Goal: Transaction & Acquisition: Book appointment/travel/reservation

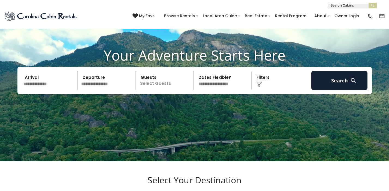
scroll to position [31, 0]
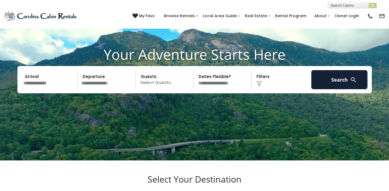
click at [52, 82] on input "text" at bounding box center [50, 79] width 56 height 19
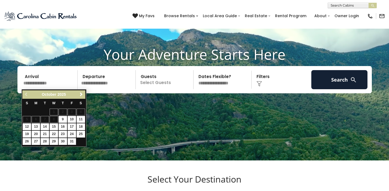
click at [69, 140] on link "31" at bounding box center [72, 141] width 8 height 7
type input "********"
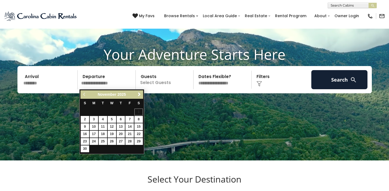
click at [94, 119] on link "3" at bounding box center [94, 119] width 8 height 7
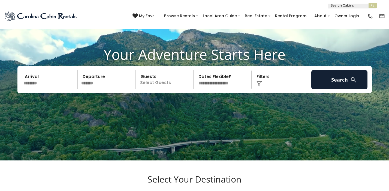
click at [153, 81] on p "Select Guests" at bounding box center [166, 79] width 56 height 19
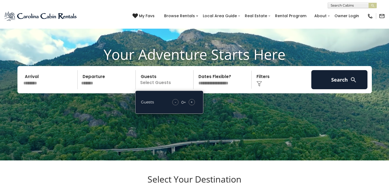
click at [194, 102] on div "+" at bounding box center [192, 102] width 6 height 6
click at [96, 80] on input "*******" at bounding box center [107, 79] width 56 height 19
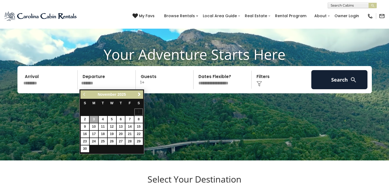
click at [86, 116] on link "2" at bounding box center [85, 119] width 8 height 7
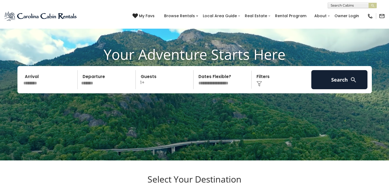
click at [96, 82] on input "*******" at bounding box center [107, 79] width 56 height 19
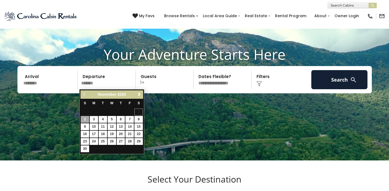
click at [96, 120] on link "3" at bounding box center [94, 119] width 8 height 7
type input "*******"
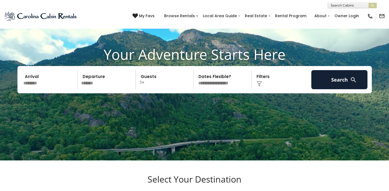
click at [147, 83] on p "1+" at bounding box center [166, 79] width 56 height 19
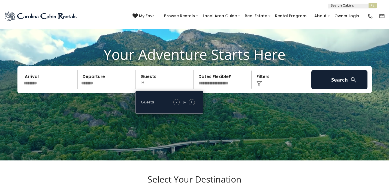
click at [193, 102] on span "+" at bounding box center [192, 101] width 2 height 5
click at [289, 82] on div "Click to Choose" at bounding box center [281, 79] width 56 height 19
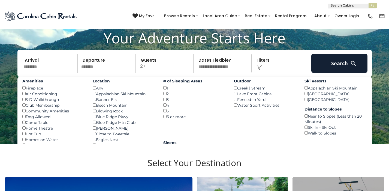
scroll to position [44, 0]
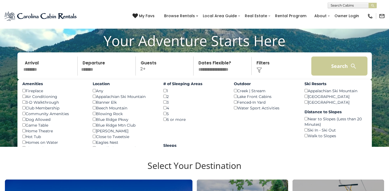
click at [339, 69] on button "Search" at bounding box center [340, 65] width 56 height 19
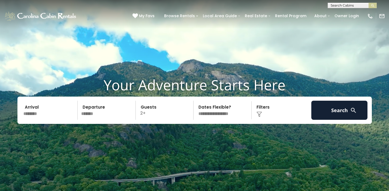
scroll to position [0, 0]
click at [262, 105] on div "Click to Choose" at bounding box center [281, 110] width 56 height 19
click at [262, 110] on div "Click to Choose" at bounding box center [281, 110] width 56 height 19
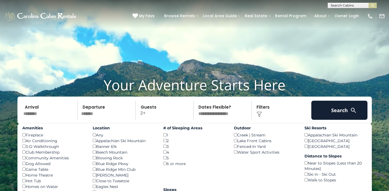
click at [25, 135] on div "Fireplace ()" at bounding box center [53, 135] width 62 height 6
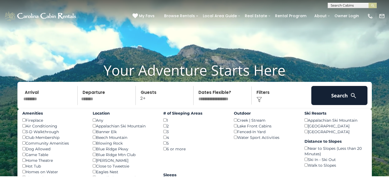
scroll to position [15, 0]
click at [22, 118] on div "Fireplace ()" at bounding box center [53, 120] width 62 height 6
click at [26, 120] on div "Fireplace ()" at bounding box center [53, 120] width 62 height 6
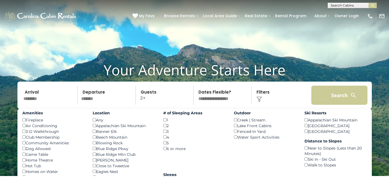
click at [338, 99] on button "Search" at bounding box center [340, 95] width 56 height 19
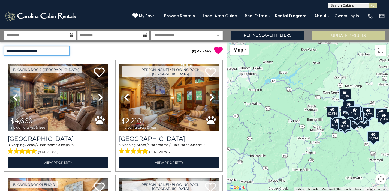
select select "**********"
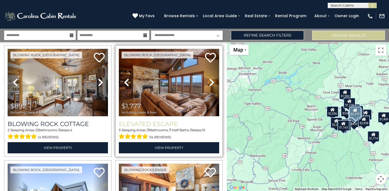
scroll to position [123, 0]
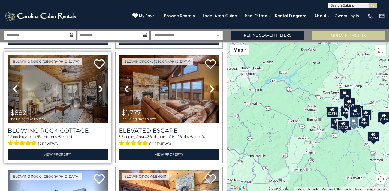
click at [100, 91] on icon at bounding box center [100, 89] width 5 height 9
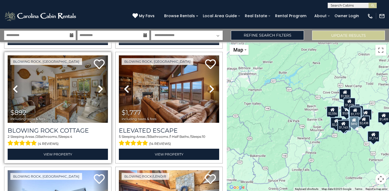
click at [100, 91] on icon at bounding box center [100, 89] width 5 height 9
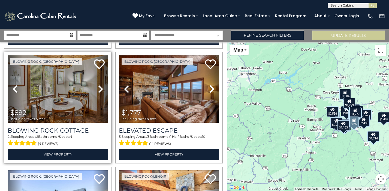
click at [100, 91] on icon at bounding box center [100, 89] width 5 height 9
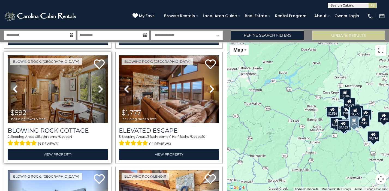
click at [100, 91] on icon at bounding box center [100, 89] width 5 height 9
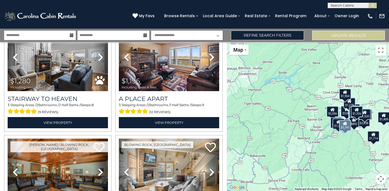
scroll to position [458, 0]
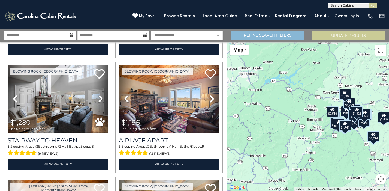
click at [275, 35] on link "Refine Search Filters" at bounding box center [267, 36] width 73 height 10
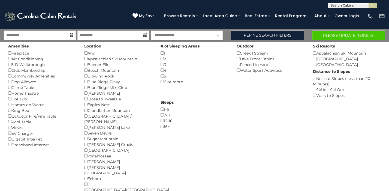
click at [340, 38] on button "Please Update Results" at bounding box center [348, 36] width 73 height 10
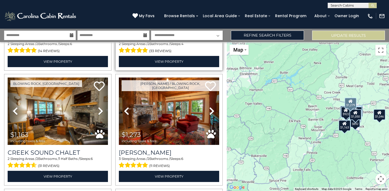
scroll to position [331, 0]
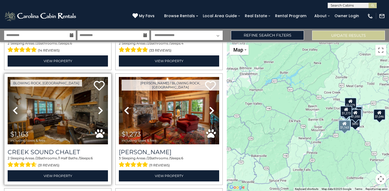
click at [100, 109] on icon at bounding box center [100, 110] width 5 height 9
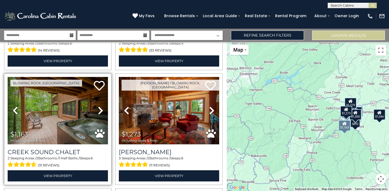
click at [100, 109] on icon at bounding box center [100, 110] width 5 height 9
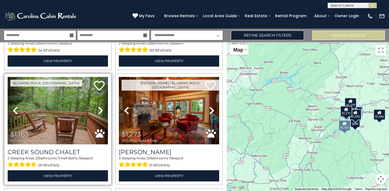
click at [100, 109] on icon at bounding box center [100, 110] width 5 height 9
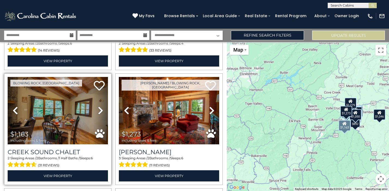
click at [100, 109] on icon at bounding box center [100, 110] width 5 height 9
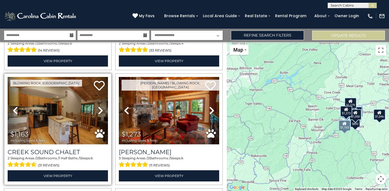
click at [100, 109] on icon at bounding box center [100, 110] width 5 height 9
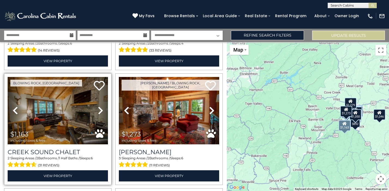
click at [100, 109] on icon at bounding box center [100, 110] width 5 height 9
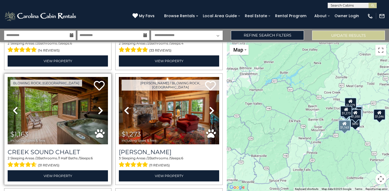
click at [100, 109] on icon at bounding box center [100, 110] width 5 height 9
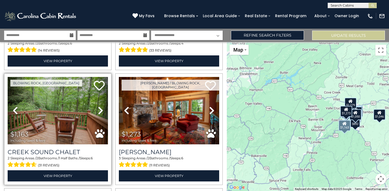
click at [100, 109] on icon at bounding box center [100, 110] width 5 height 9
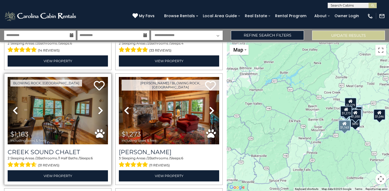
click at [100, 109] on icon at bounding box center [100, 110] width 5 height 9
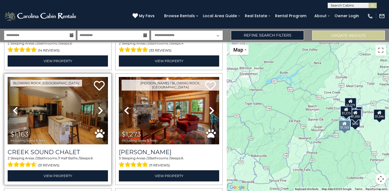
click at [100, 109] on icon at bounding box center [100, 110] width 5 height 9
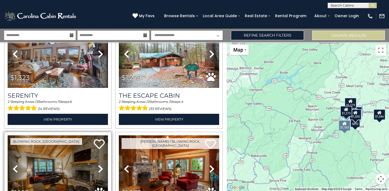
scroll to position [211, 0]
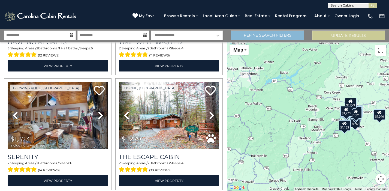
click at [275, 35] on link "Refine Search Filters" at bounding box center [267, 36] width 73 height 10
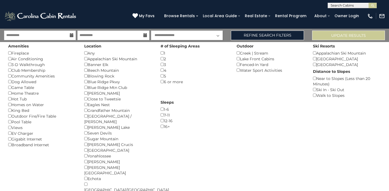
scroll to position [0, 0]
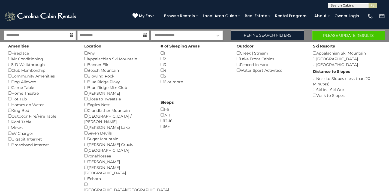
click at [337, 34] on button "Please Update Results" at bounding box center [348, 36] width 73 height 10
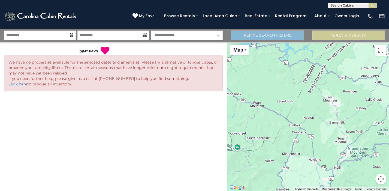
click at [280, 38] on link "Refine Search Filters" at bounding box center [267, 36] width 73 height 10
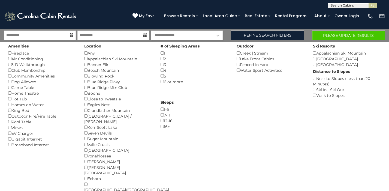
click at [332, 36] on button "Please Update Results" at bounding box center [348, 36] width 73 height 10
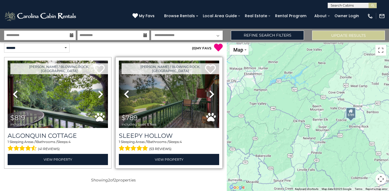
scroll to position [3, 0]
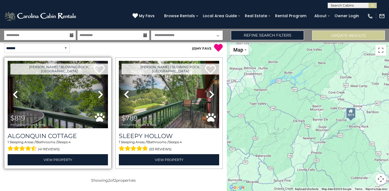
click at [100, 93] on icon at bounding box center [100, 94] width 5 height 9
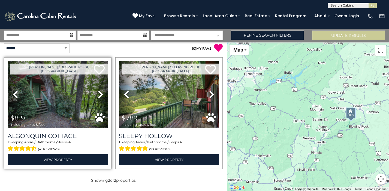
click at [100, 93] on icon at bounding box center [100, 94] width 5 height 9
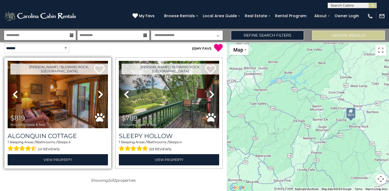
click at [100, 93] on icon at bounding box center [100, 94] width 5 height 9
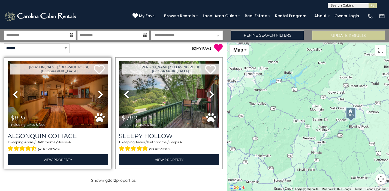
click at [100, 93] on icon at bounding box center [100, 94] width 5 height 9
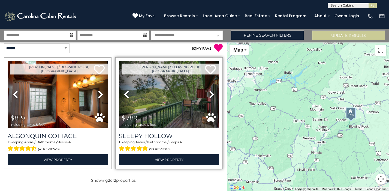
click at [214, 95] on icon at bounding box center [211, 94] width 5 height 9
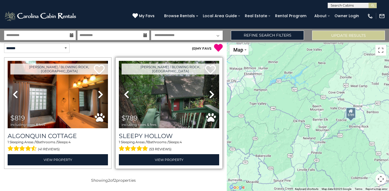
click at [214, 95] on icon at bounding box center [211, 94] width 5 height 9
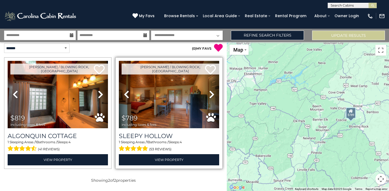
click at [214, 95] on icon at bounding box center [211, 94] width 5 height 9
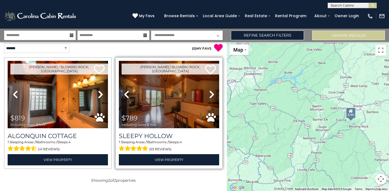
scroll to position [0, 0]
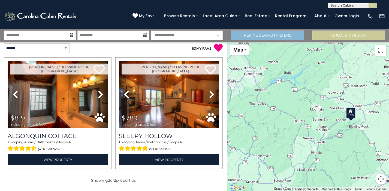
click at [284, 32] on link "Refine Search Filters" at bounding box center [267, 36] width 73 height 10
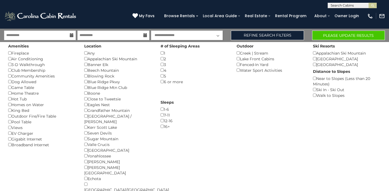
click at [332, 36] on button "Please Update Results" at bounding box center [348, 36] width 73 height 10
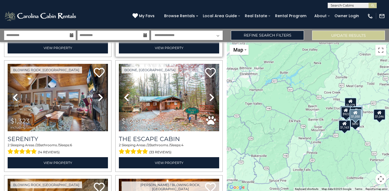
scroll to position [230, 0]
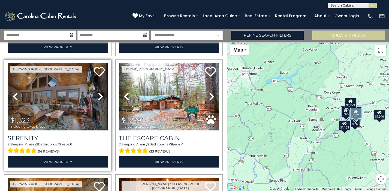
click at [101, 96] on icon at bounding box center [100, 96] width 5 height 9
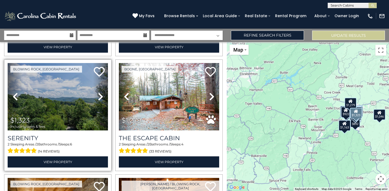
click at [101, 96] on icon at bounding box center [100, 96] width 5 height 9
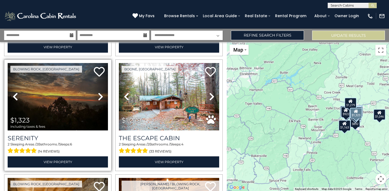
click at [101, 96] on icon at bounding box center [100, 96] width 5 height 9
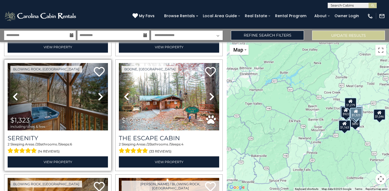
click at [101, 96] on icon at bounding box center [100, 96] width 5 height 9
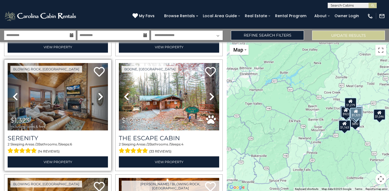
click at [101, 96] on icon at bounding box center [100, 96] width 5 height 9
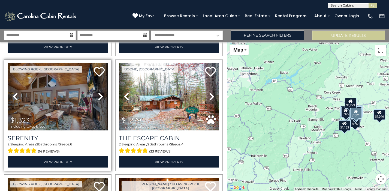
click at [101, 96] on icon at bounding box center [100, 96] width 5 height 9
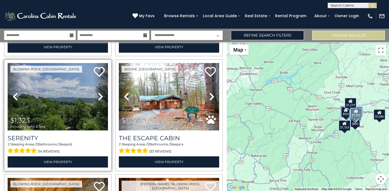
click at [101, 96] on icon at bounding box center [100, 96] width 5 height 9
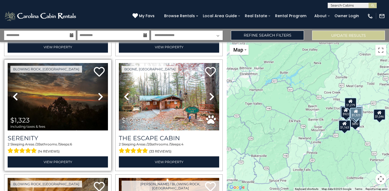
click at [61, 104] on img at bounding box center [58, 96] width 100 height 67
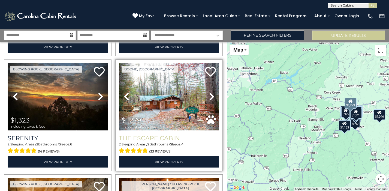
scroll to position [235, 0]
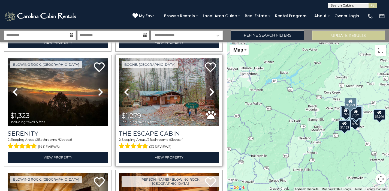
click at [211, 92] on icon at bounding box center [211, 92] width 5 height 9
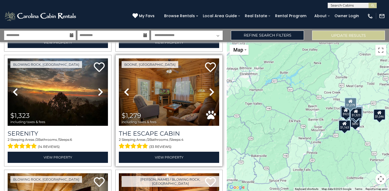
click at [211, 92] on icon at bounding box center [211, 92] width 5 height 9
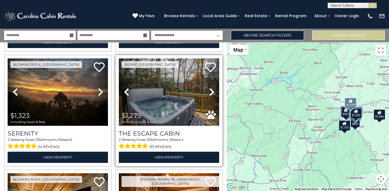
click at [211, 92] on icon at bounding box center [211, 92] width 5 height 9
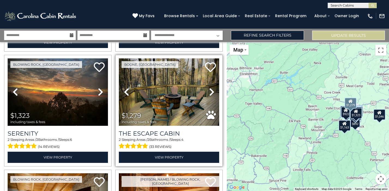
click at [211, 92] on icon at bounding box center [211, 92] width 5 height 9
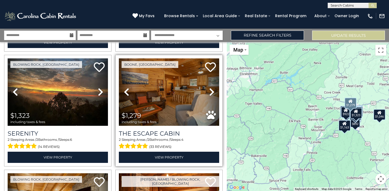
click at [188, 95] on img at bounding box center [169, 91] width 100 height 67
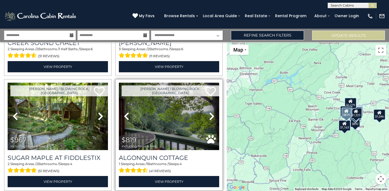
scroll to position [442, 0]
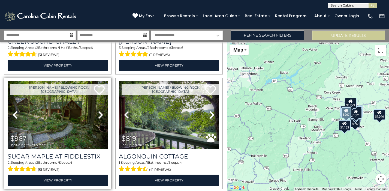
click at [101, 115] on icon at bounding box center [100, 114] width 5 height 9
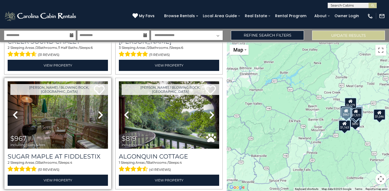
click at [101, 115] on icon at bounding box center [100, 114] width 5 height 9
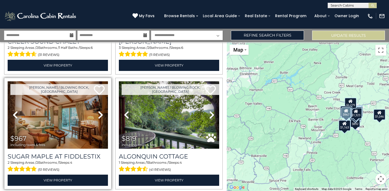
click at [101, 115] on icon at bounding box center [100, 114] width 5 height 9
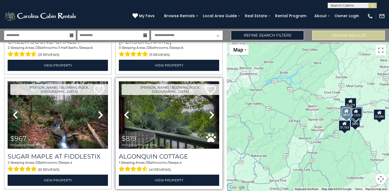
click at [209, 118] on icon at bounding box center [211, 114] width 5 height 9
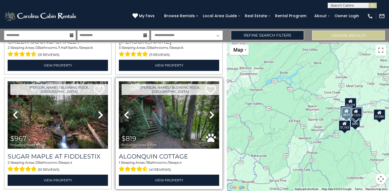
click at [209, 118] on icon at bounding box center [211, 114] width 5 height 9
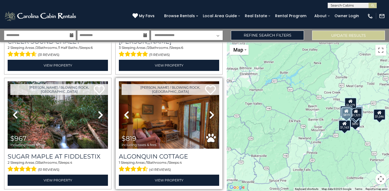
click at [209, 118] on icon at bounding box center [211, 114] width 5 height 9
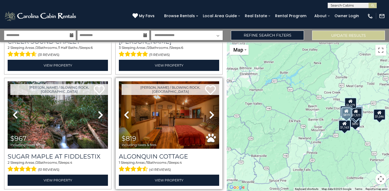
click at [209, 118] on icon at bounding box center [211, 114] width 5 height 9
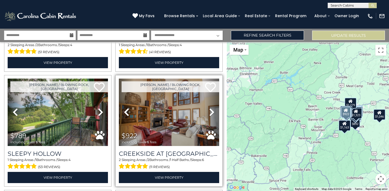
scroll to position [567, 0]
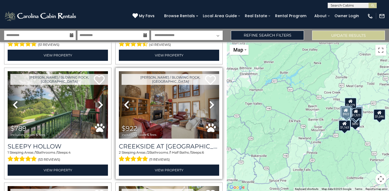
click at [213, 105] on icon at bounding box center [211, 104] width 5 height 9
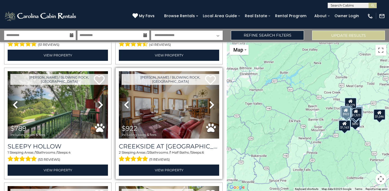
click at [213, 105] on icon at bounding box center [211, 104] width 5 height 9
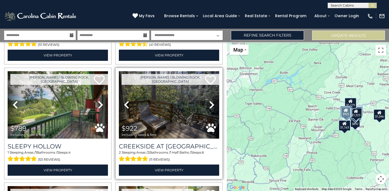
click at [213, 105] on icon at bounding box center [211, 104] width 5 height 9
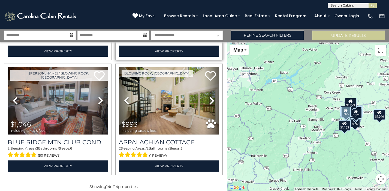
scroll to position [686, 0]
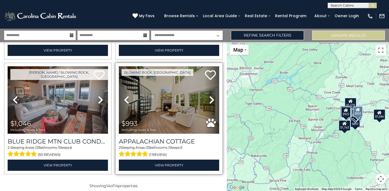
click at [179, 114] on img at bounding box center [169, 99] width 100 height 67
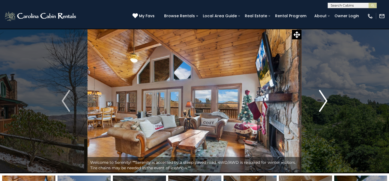
click at [322, 105] on img "Next" at bounding box center [323, 101] width 8 height 22
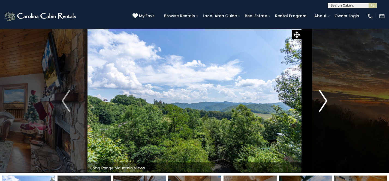
click at [322, 105] on img "Next" at bounding box center [323, 101] width 8 height 22
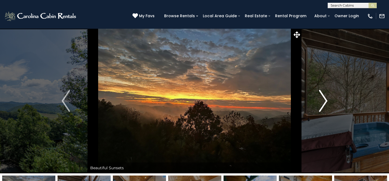
click at [322, 105] on img "Next" at bounding box center [323, 101] width 8 height 22
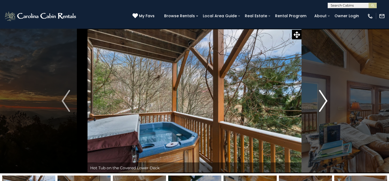
click at [322, 105] on img "Next" at bounding box center [323, 101] width 8 height 22
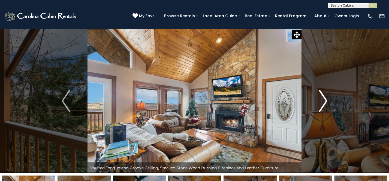
click at [322, 105] on img "Next" at bounding box center [323, 101] width 8 height 22
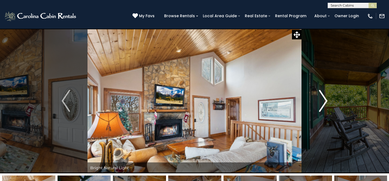
click at [322, 105] on img "Next" at bounding box center [323, 101] width 8 height 22
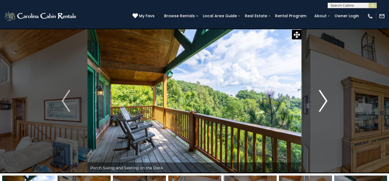
click at [322, 105] on img "Next" at bounding box center [323, 101] width 8 height 22
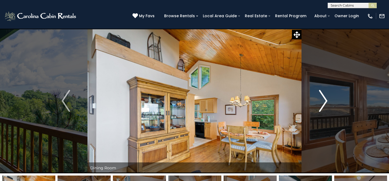
click at [322, 105] on img "Next" at bounding box center [323, 101] width 8 height 22
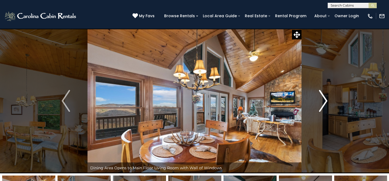
click at [322, 105] on img "Next" at bounding box center [323, 101] width 8 height 22
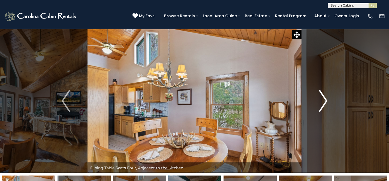
click at [322, 105] on img "Next" at bounding box center [323, 101] width 8 height 22
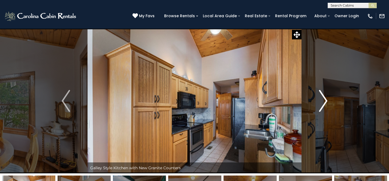
click at [322, 106] on img "Next" at bounding box center [323, 101] width 8 height 22
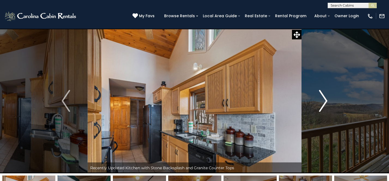
click at [322, 106] on img "Next" at bounding box center [323, 101] width 8 height 22
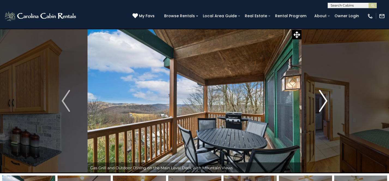
click at [322, 106] on img "Next" at bounding box center [323, 101] width 8 height 22
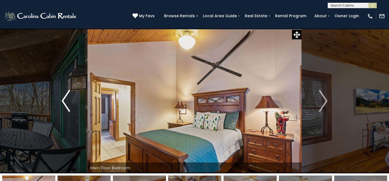
click at [62, 104] on img "Previous" at bounding box center [66, 101] width 8 height 22
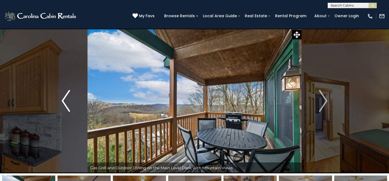
click at [62, 104] on img "Previous" at bounding box center [66, 101] width 8 height 22
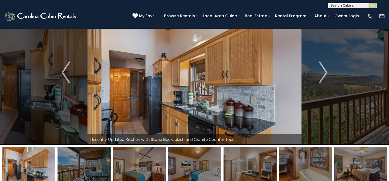
scroll to position [41, 0]
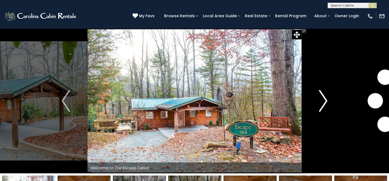
click at [320, 108] on img "Next" at bounding box center [323, 101] width 8 height 22
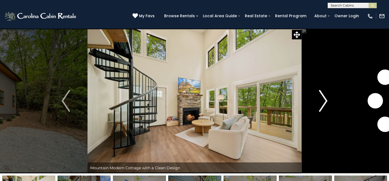
click at [320, 105] on img "Next" at bounding box center [323, 101] width 8 height 22
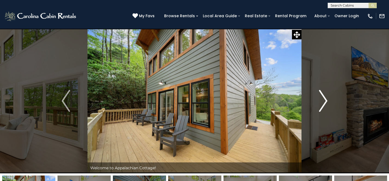
click at [320, 105] on img "Next" at bounding box center [323, 101] width 8 height 22
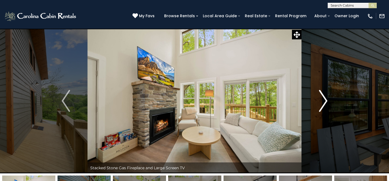
click at [321, 105] on img "Next" at bounding box center [323, 101] width 8 height 22
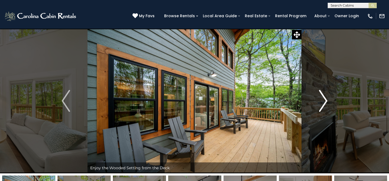
click at [321, 105] on img "Next" at bounding box center [323, 101] width 8 height 22
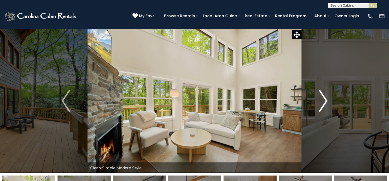
click at [321, 105] on img "Next" at bounding box center [323, 101] width 8 height 22
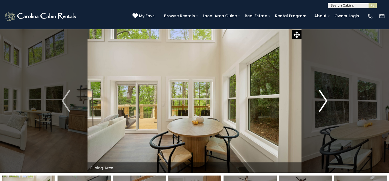
click at [321, 105] on img "Next" at bounding box center [323, 101] width 8 height 22
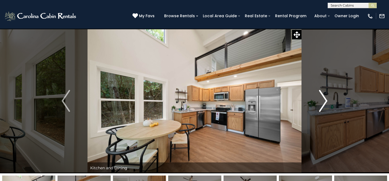
click at [321, 105] on img "Next" at bounding box center [323, 101] width 8 height 22
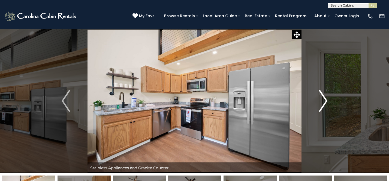
click at [321, 105] on img "Next" at bounding box center [323, 101] width 8 height 22
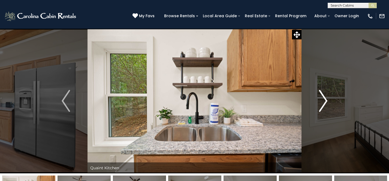
click at [321, 105] on img "Next" at bounding box center [323, 101] width 8 height 22
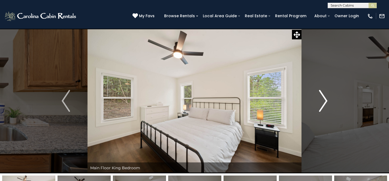
click at [321, 105] on img "Next" at bounding box center [323, 101] width 8 height 22
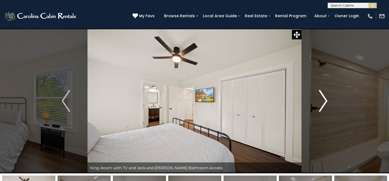
click at [321, 105] on img "Next" at bounding box center [323, 101] width 8 height 22
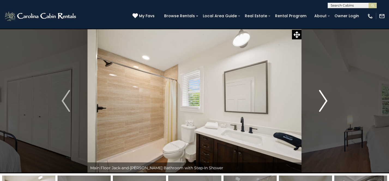
click at [321, 105] on img "Next" at bounding box center [323, 101] width 8 height 22
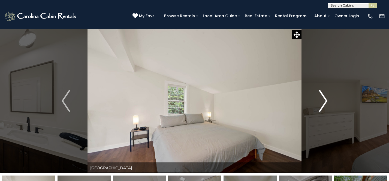
click at [321, 105] on img "Next" at bounding box center [323, 101] width 8 height 22
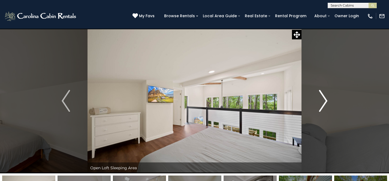
click at [321, 105] on img "Next" at bounding box center [323, 101] width 8 height 22
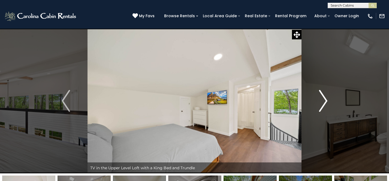
click at [321, 105] on img "Next" at bounding box center [323, 101] width 8 height 22
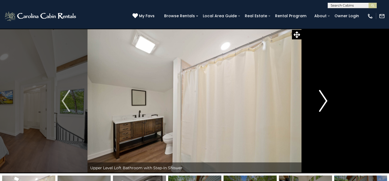
click at [321, 105] on img "Next" at bounding box center [323, 101] width 8 height 22
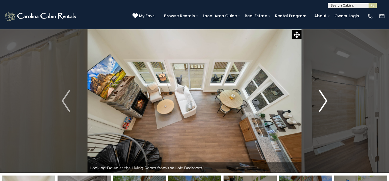
click at [321, 105] on img "Next" at bounding box center [323, 101] width 8 height 22
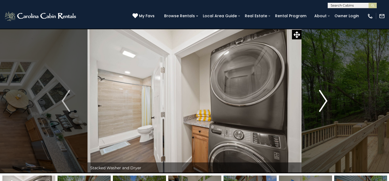
click at [321, 105] on img "Next" at bounding box center [323, 101] width 8 height 22
